Goal: Information Seeking & Learning: Learn about a topic

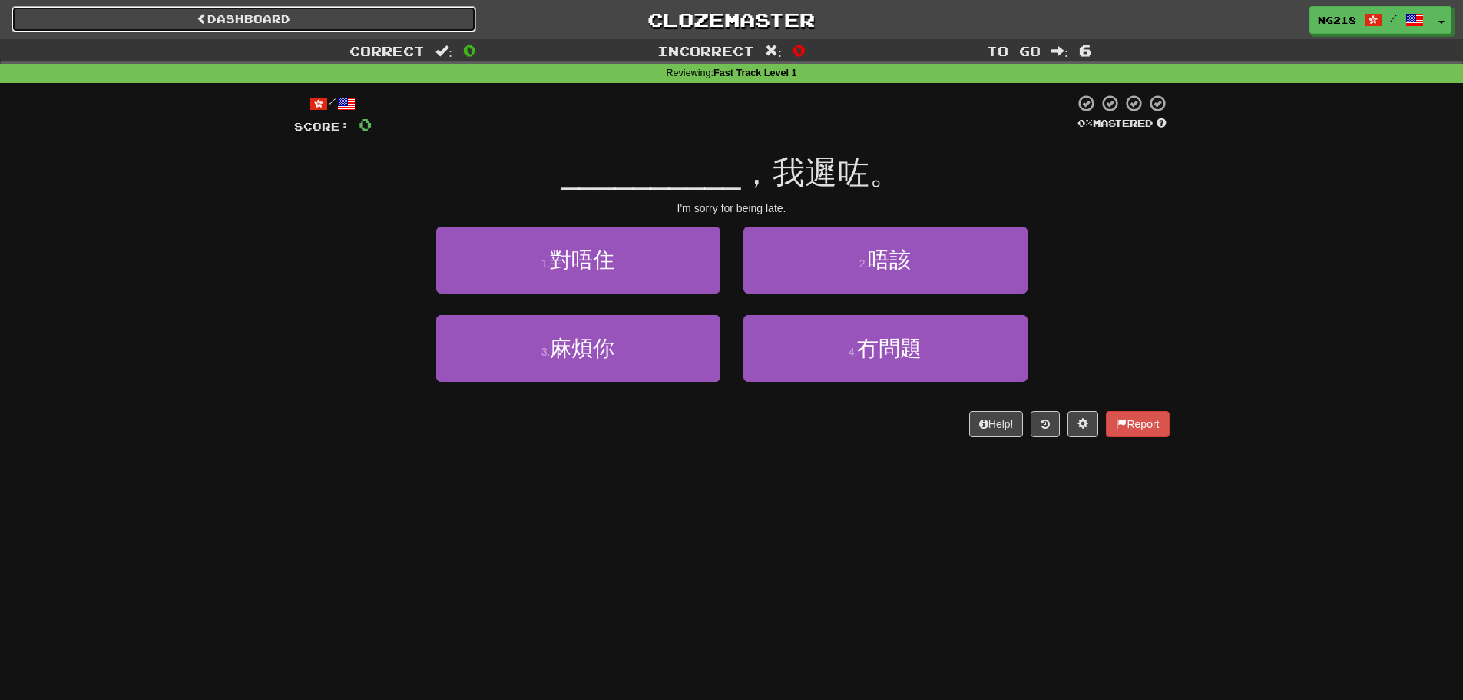
click at [305, 25] on link "Dashboard" at bounding box center [244, 19] width 465 height 26
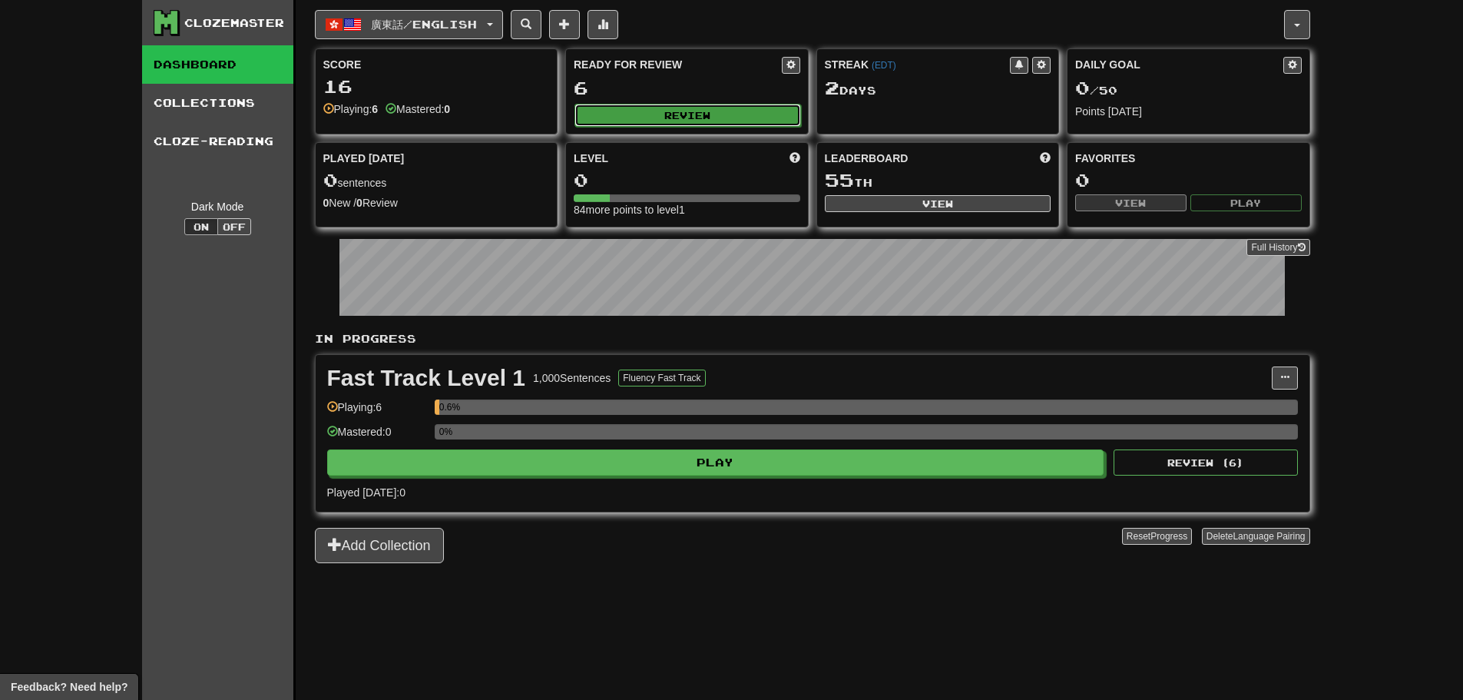
click at [722, 115] on button "Review" at bounding box center [688, 115] width 227 height 23
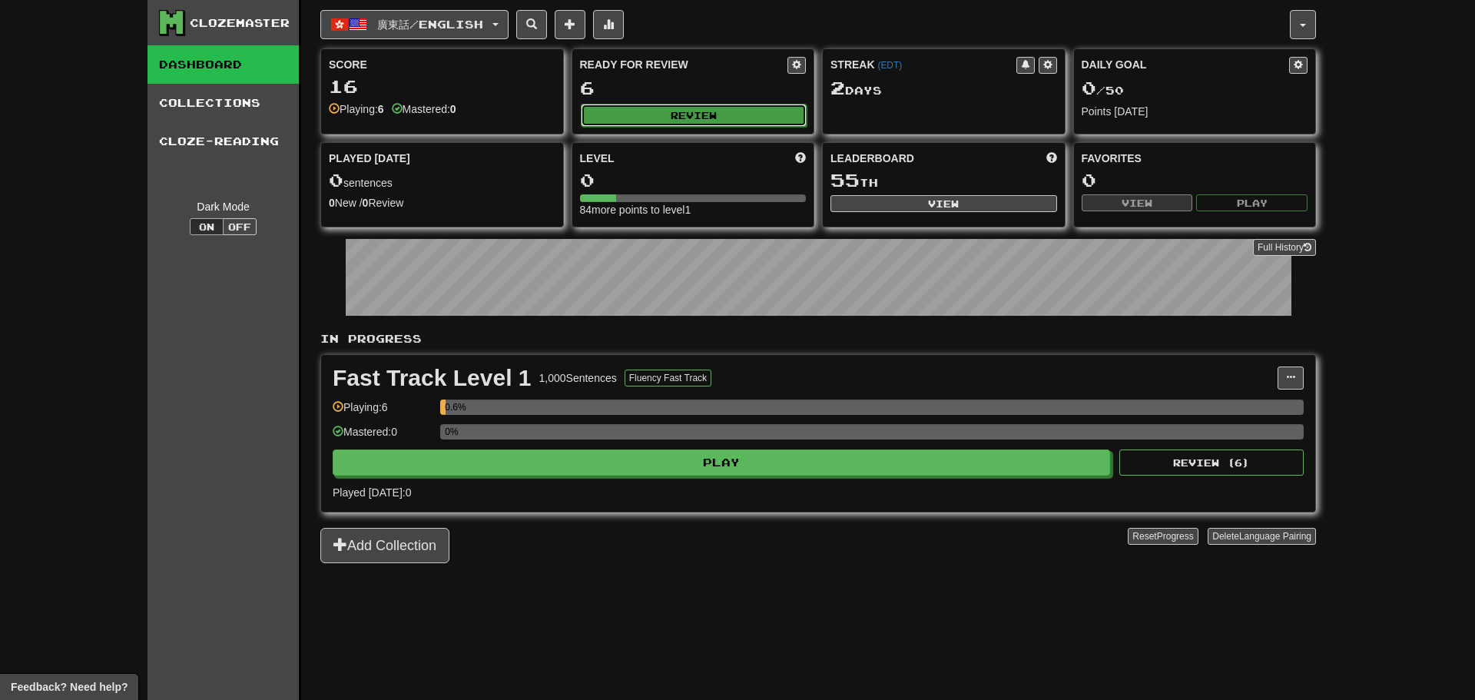
select select "**"
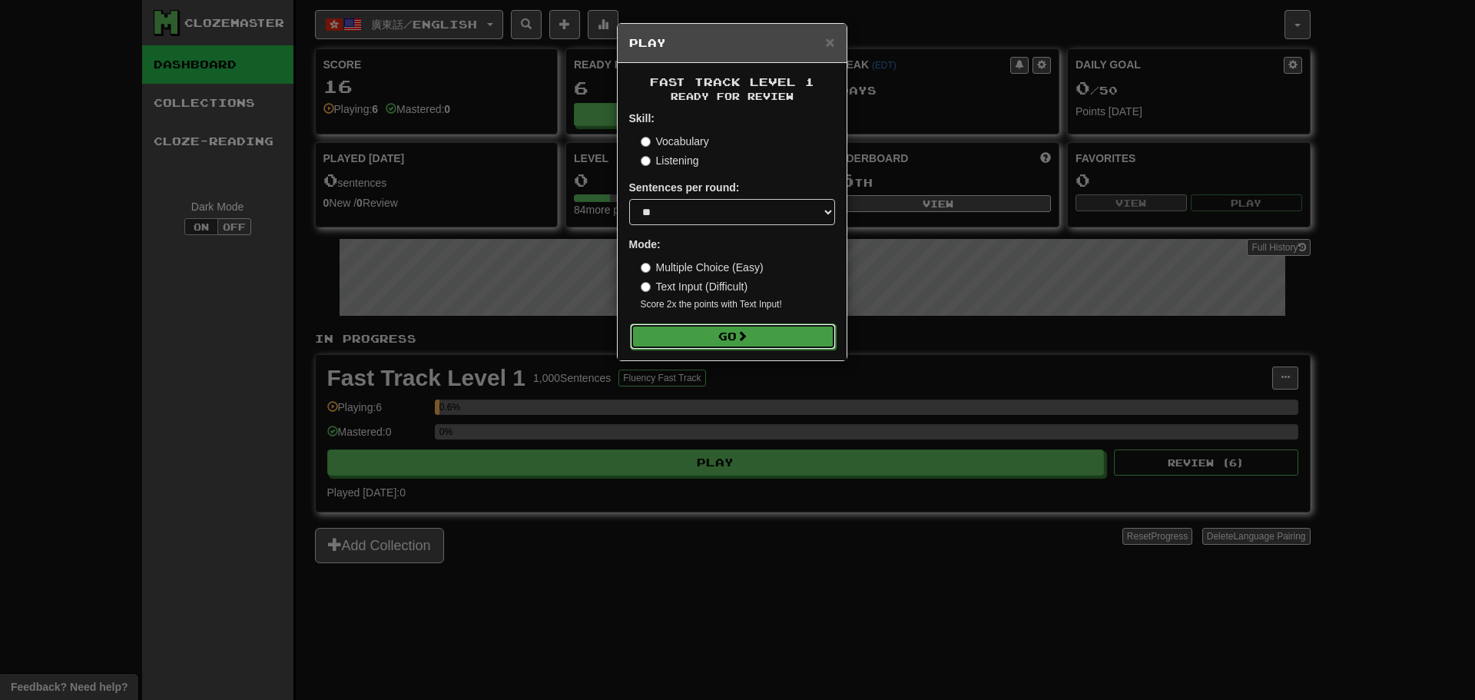
click at [758, 336] on button "Go" at bounding box center [733, 336] width 206 height 26
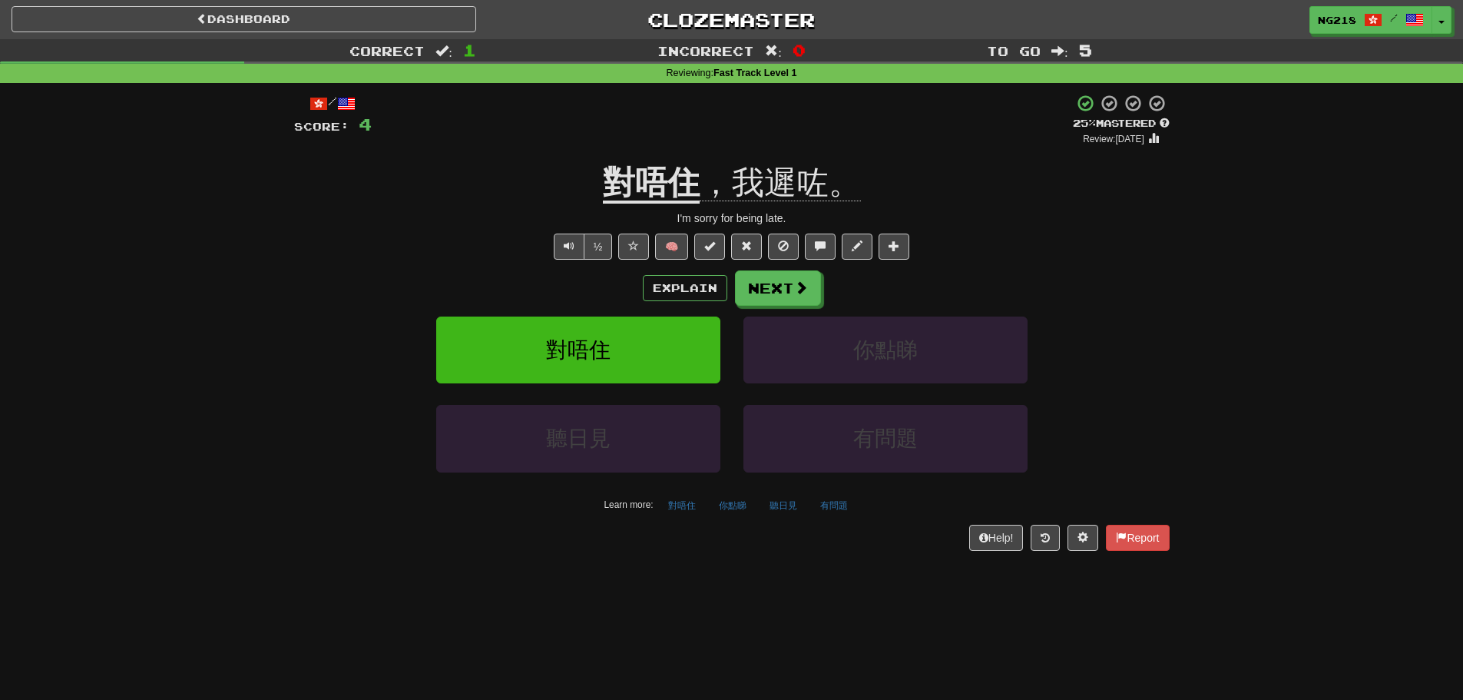
click at [611, 183] on u "對唔住" at bounding box center [651, 183] width 97 height 39
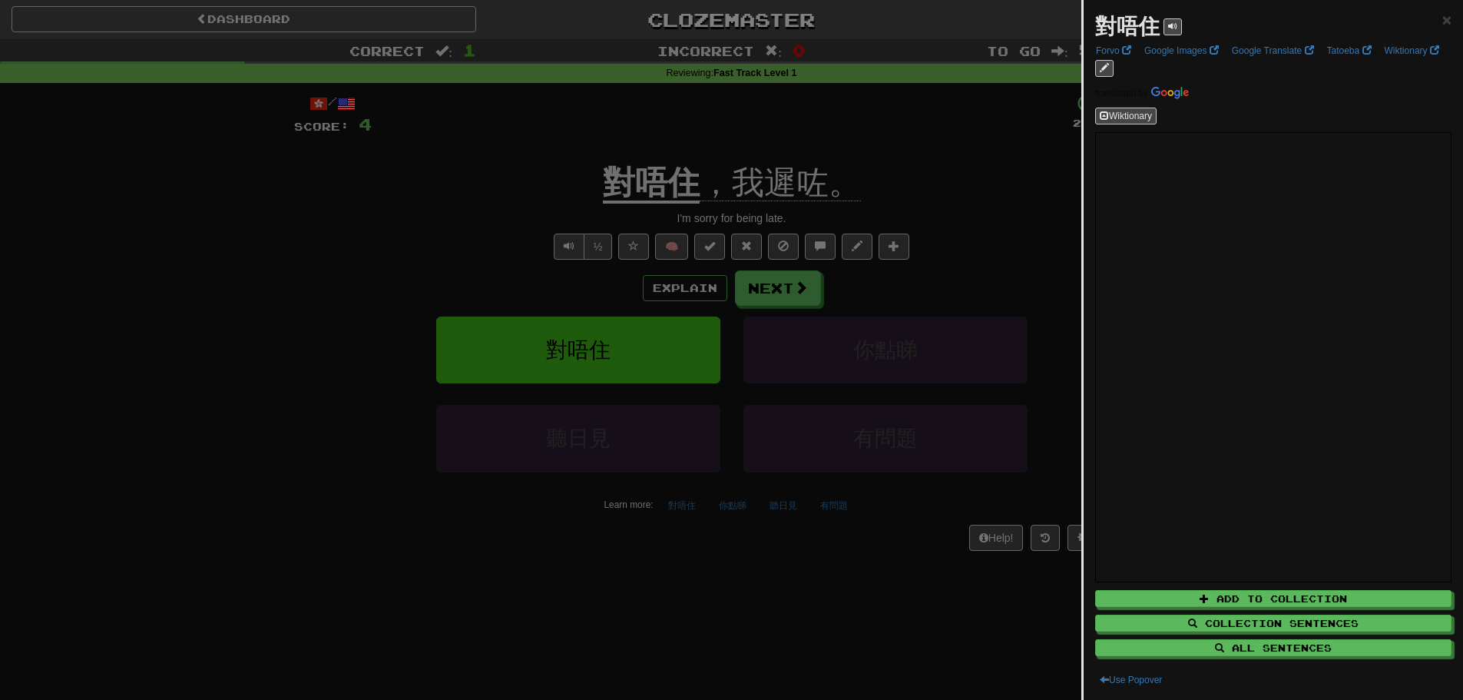
click at [936, 402] on div at bounding box center [731, 350] width 1463 height 700
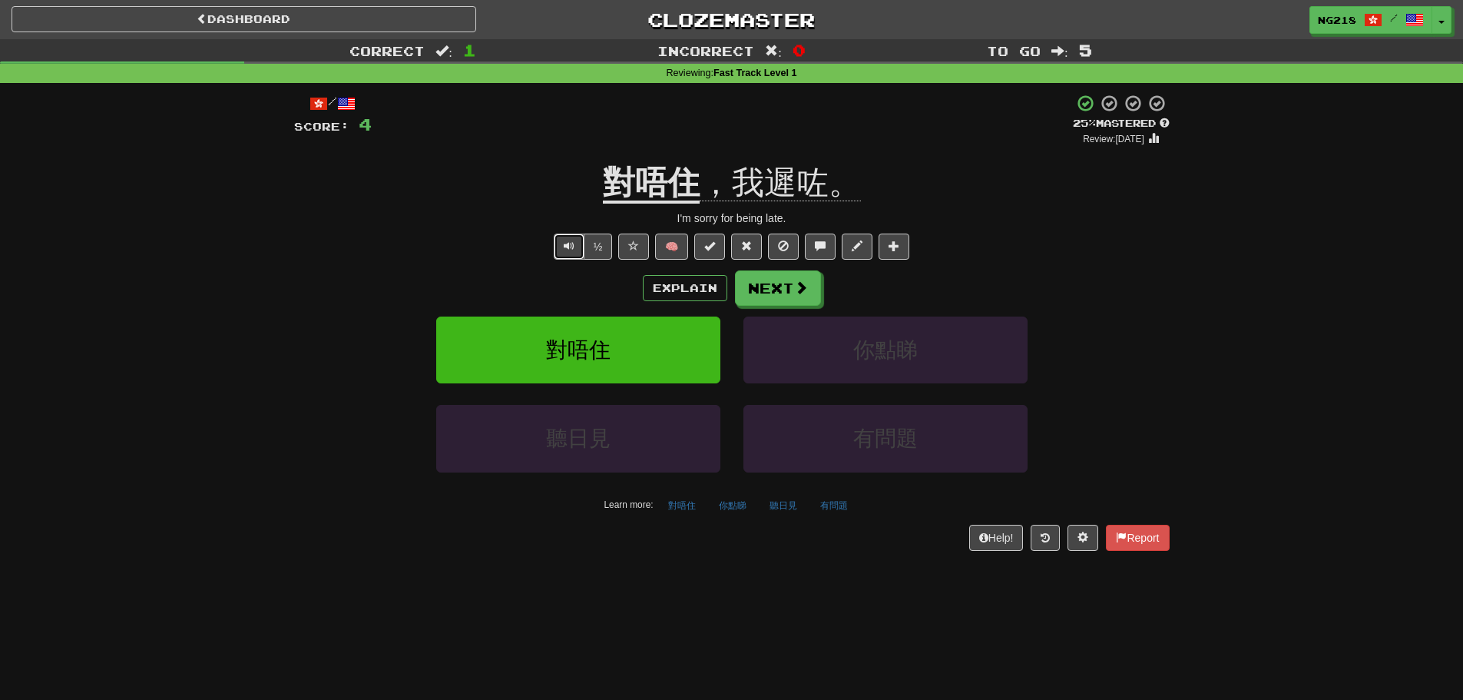
click at [561, 247] on button "Text-to-speech controls" at bounding box center [569, 246] width 31 height 26
click at [759, 294] on button "Next" at bounding box center [779, 288] width 86 height 35
click at [571, 253] on button "Text-to-speech controls" at bounding box center [569, 246] width 31 height 26
click at [620, 187] on span "我有用我個" at bounding box center [683, 182] width 161 height 37
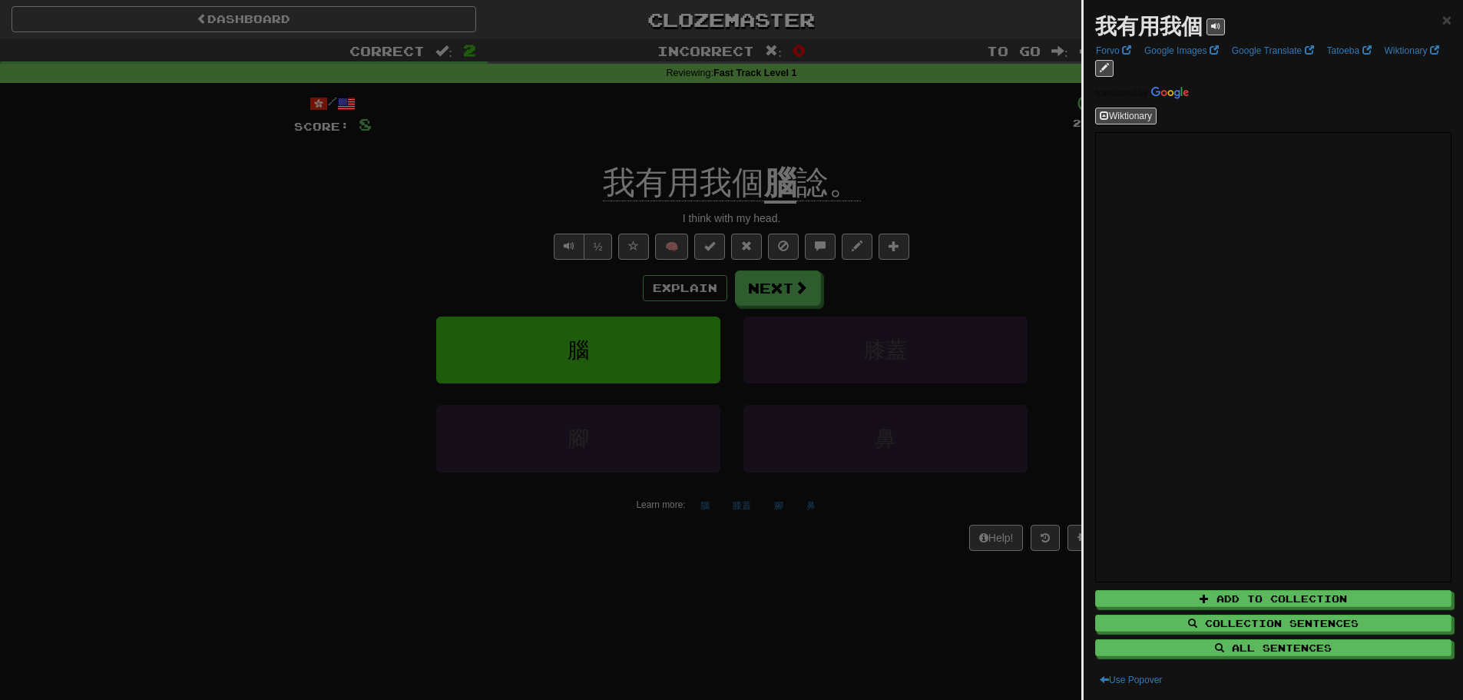
click at [1047, 166] on div at bounding box center [731, 350] width 1463 height 700
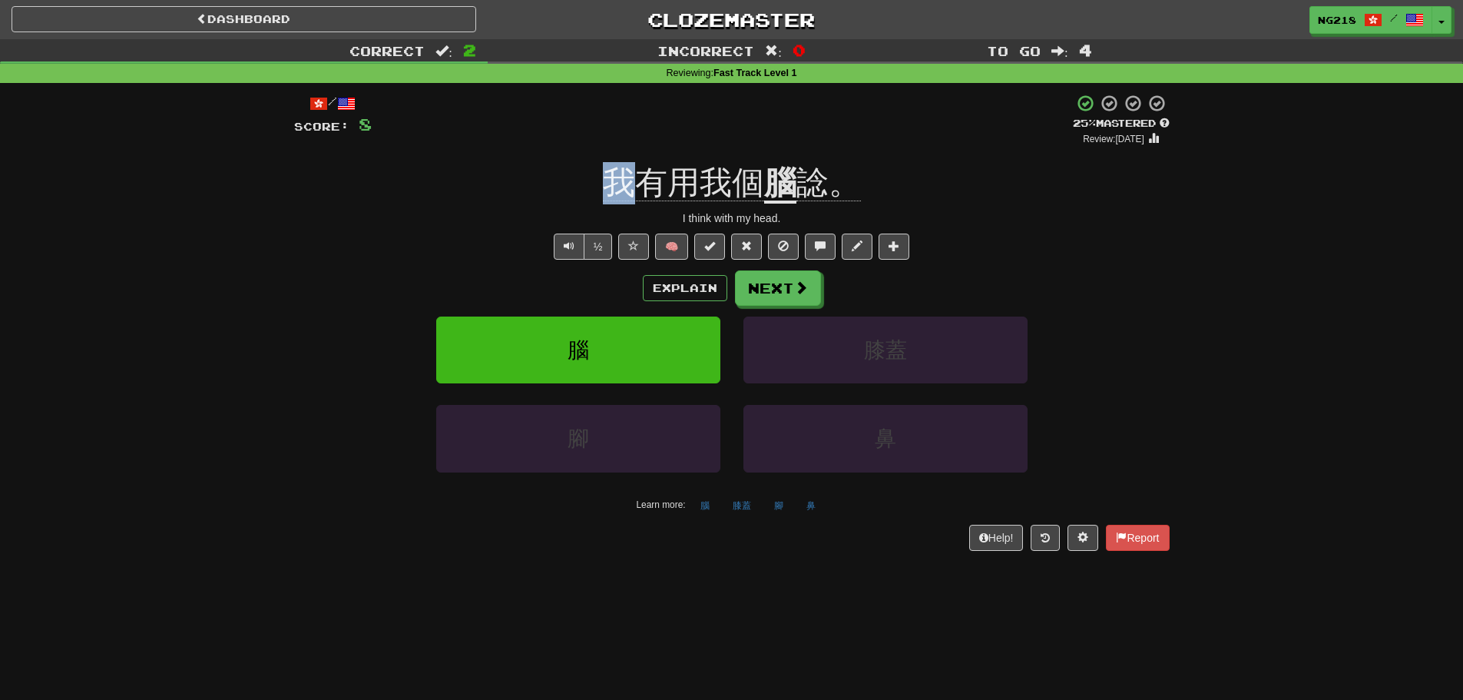
drag, startPoint x: 602, startPoint y: 182, endPoint x: 628, endPoint y: 185, distance: 25.5
click at [628, 185] on div "我有用我個 腦 諗。" at bounding box center [732, 183] width 876 height 42
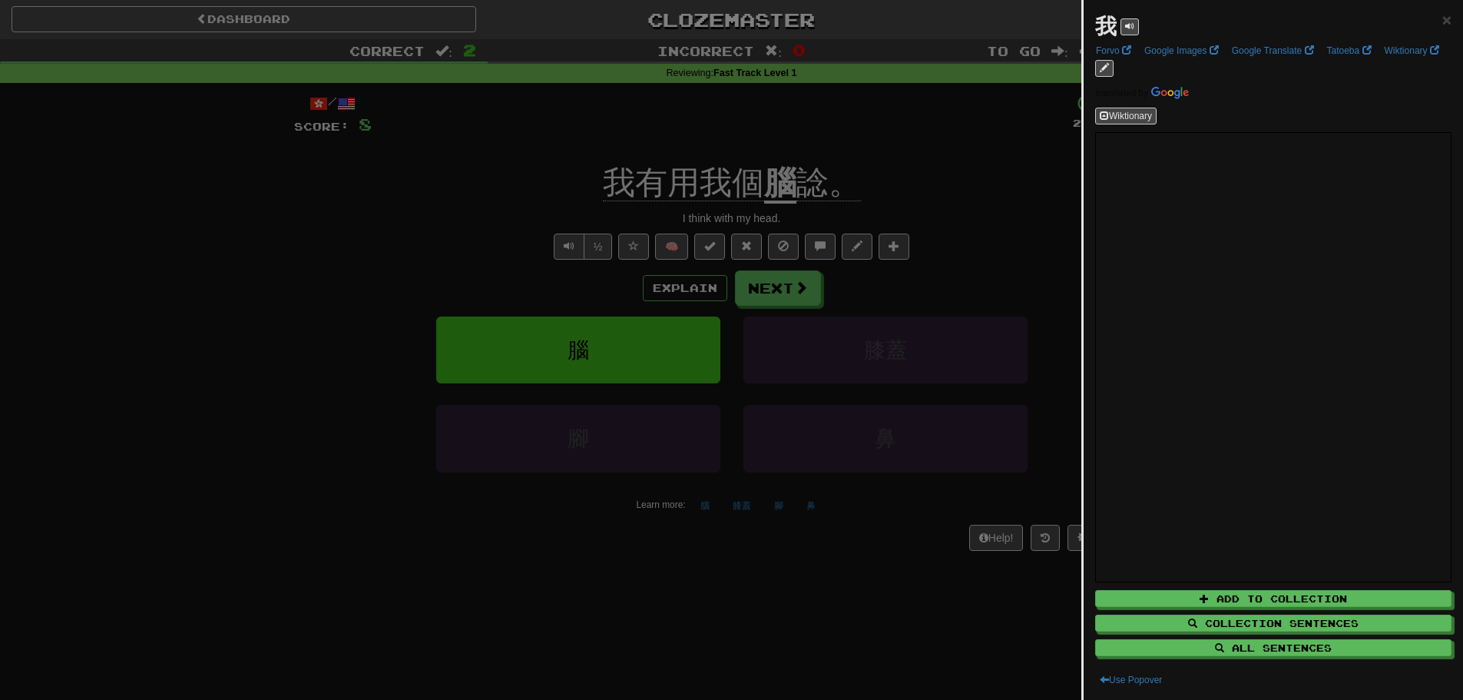
click at [904, 351] on div at bounding box center [731, 350] width 1463 height 700
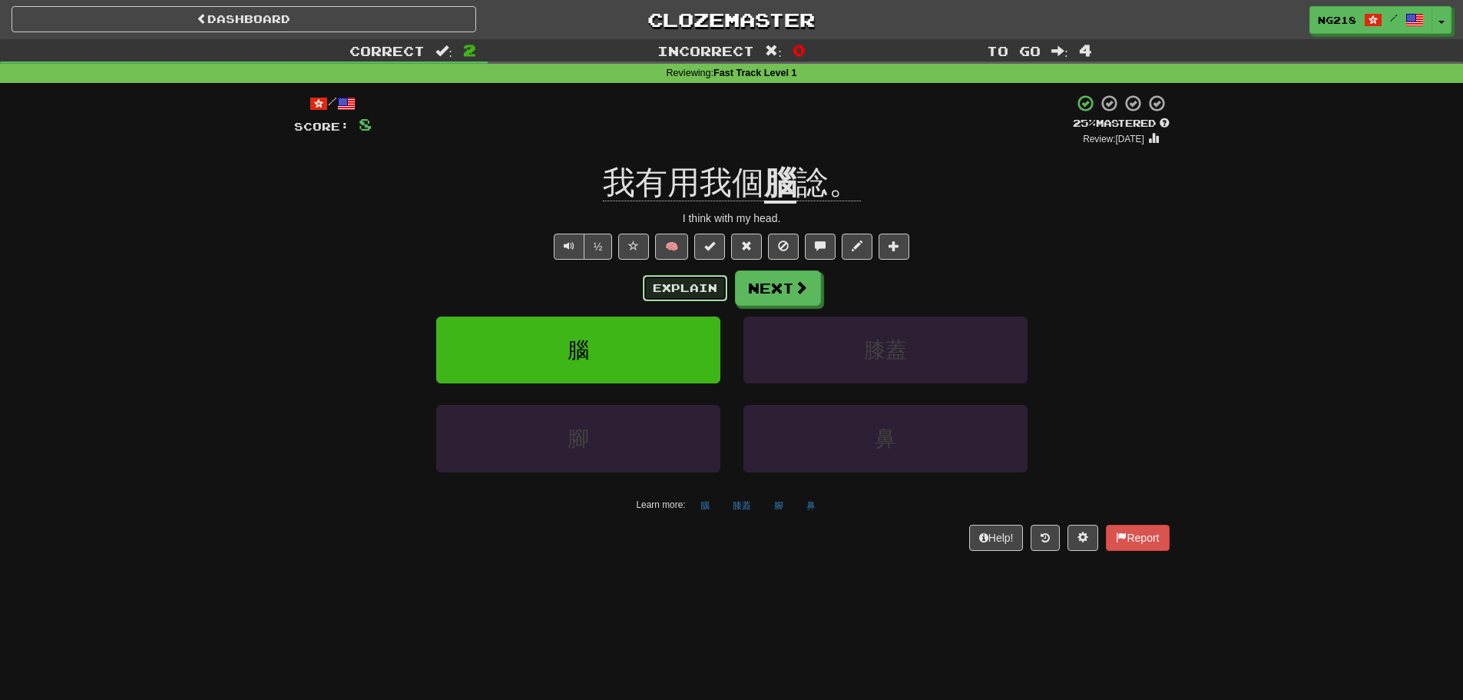
click at [661, 286] on button "Explain" at bounding box center [685, 288] width 84 height 26
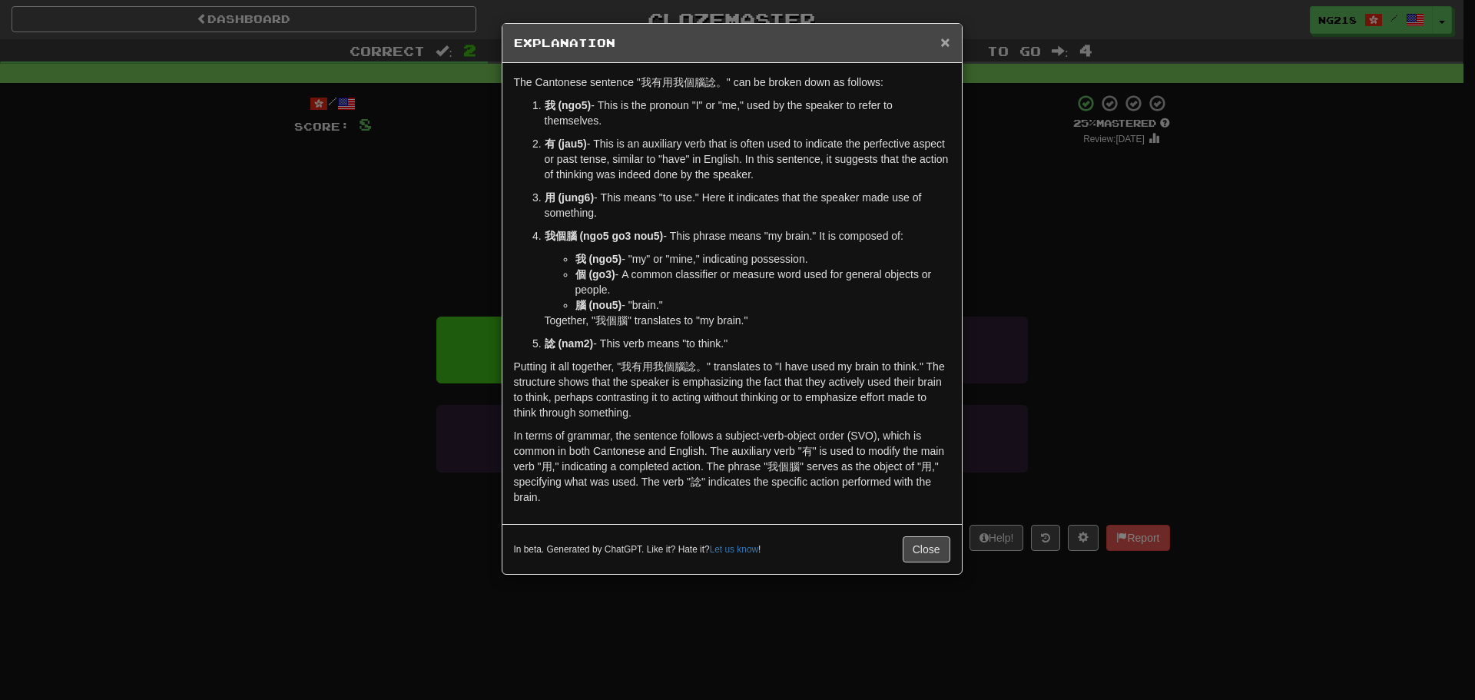
click at [947, 38] on span "×" at bounding box center [944, 42] width 9 height 18
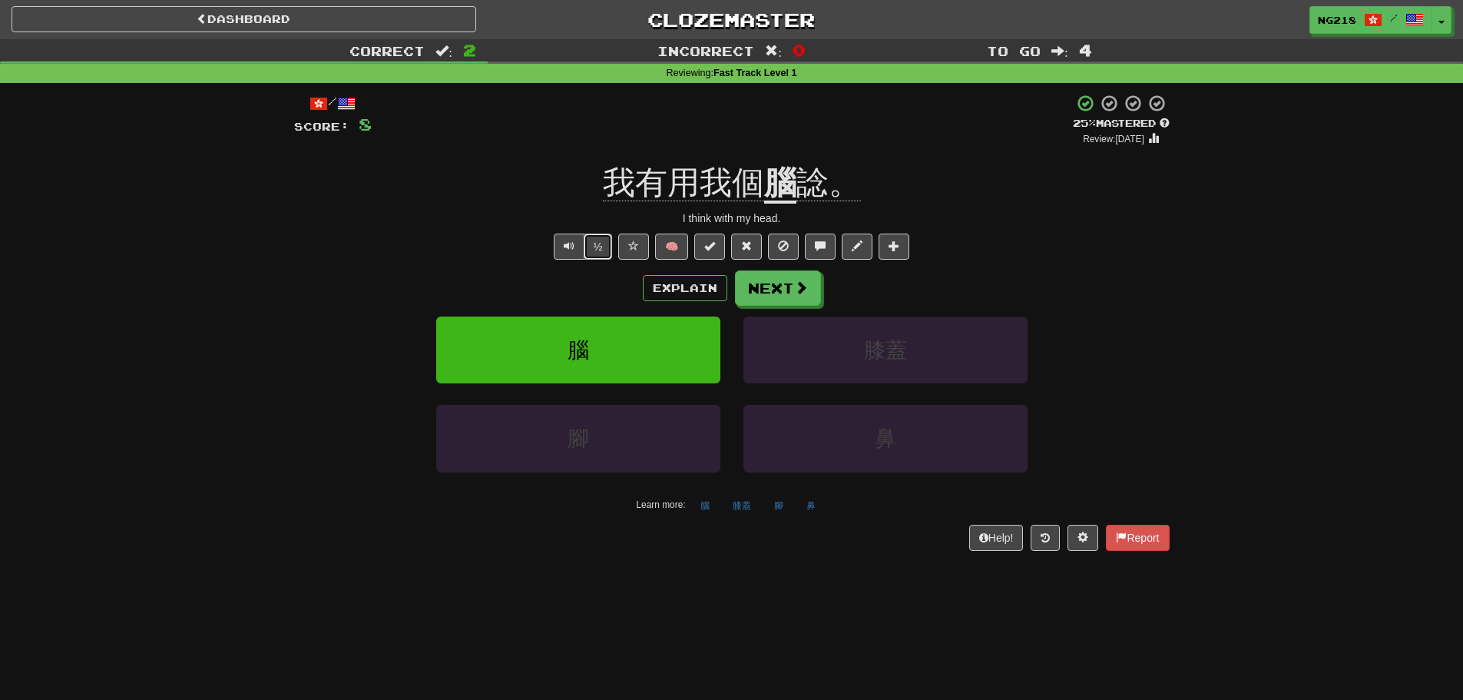
click at [596, 249] on button "½" at bounding box center [598, 246] width 29 height 26
click at [661, 282] on button "Explain" at bounding box center [685, 288] width 84 height 26
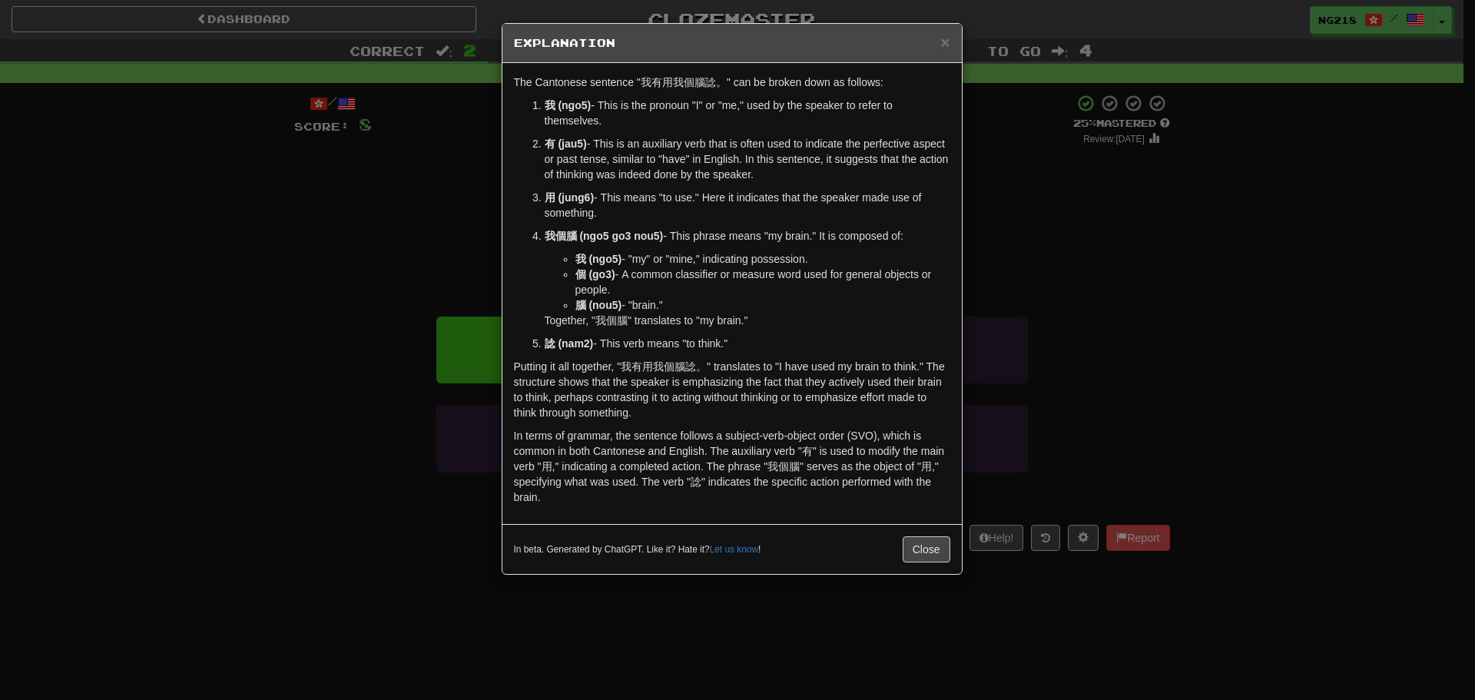
click at [583, 216] on p "用 (jung6) - This means "to use." Here it indicates that the speaker made use of…" at bounding box center [748, 205] width 406 height 31
